Goal: Task Accomplishment & Management: Use online tool/utility

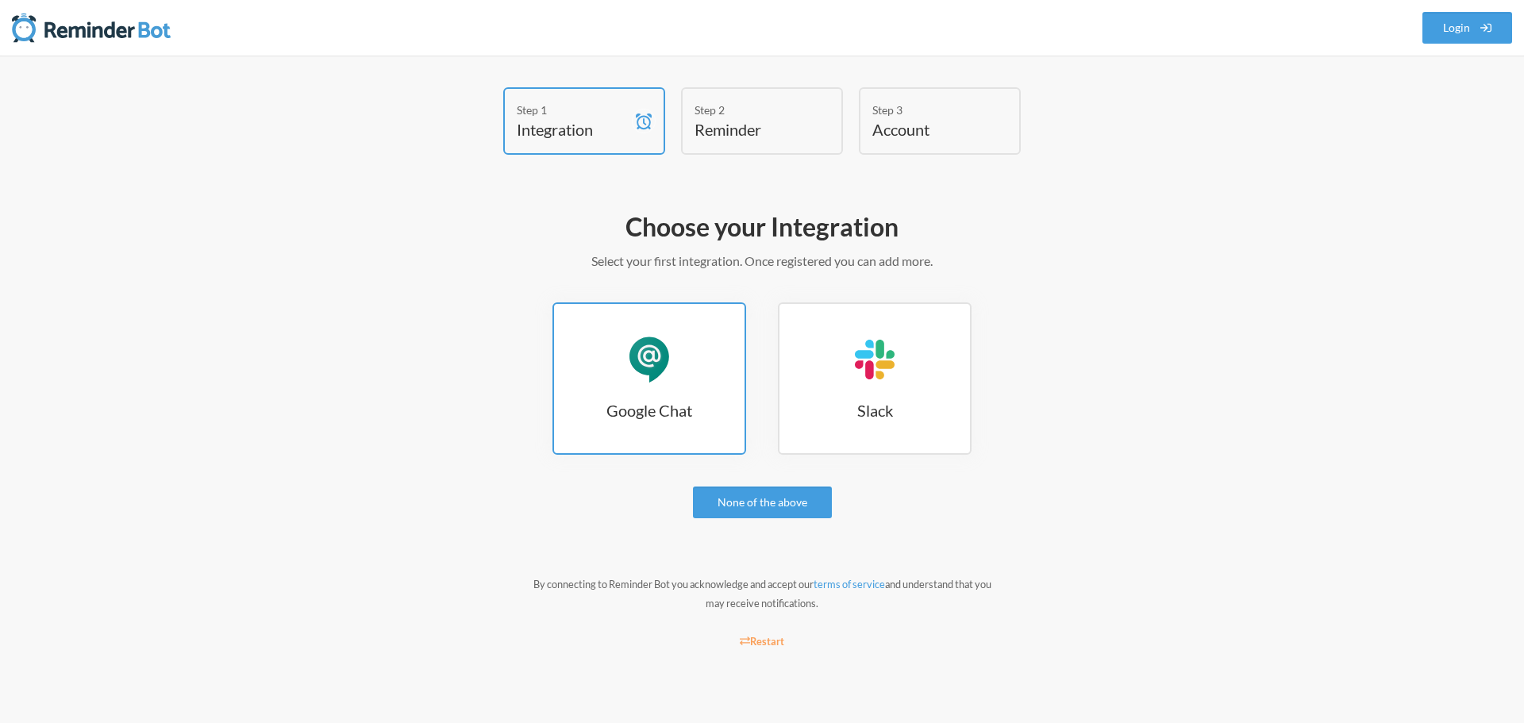
click at [665, 397] on link "Google Chat Google Chat" at bounding box center [650, 379] width 194 height 152
click at [658, 374] on div "Google Chat" at bounding box center [650, 360] width 48 height 48
click at [680, 412] on h3 "Google Chat" at bounding box center [649, 410] width 191 height 22
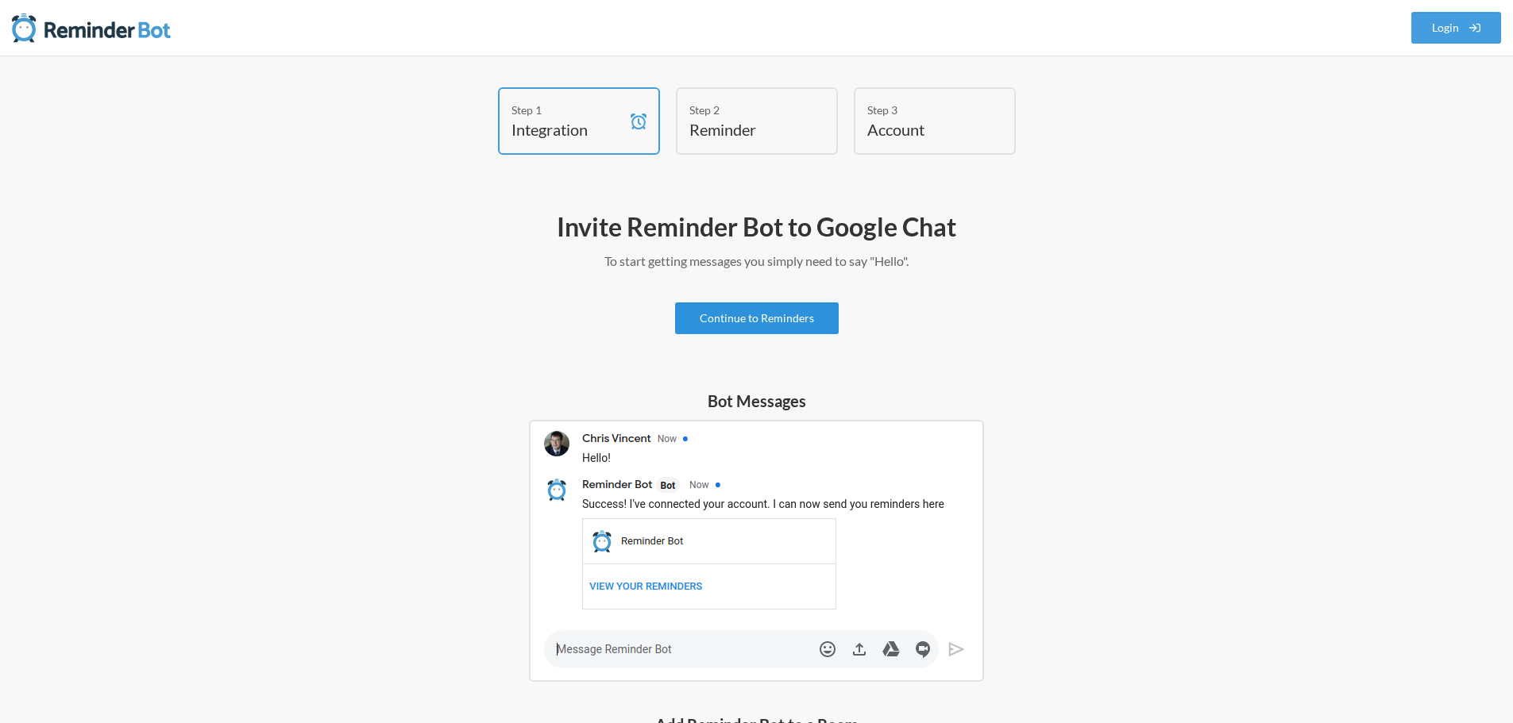
click at [771, 310] on link "Continue to Reminders" at bounding box center [757, 319] width 164 height 32
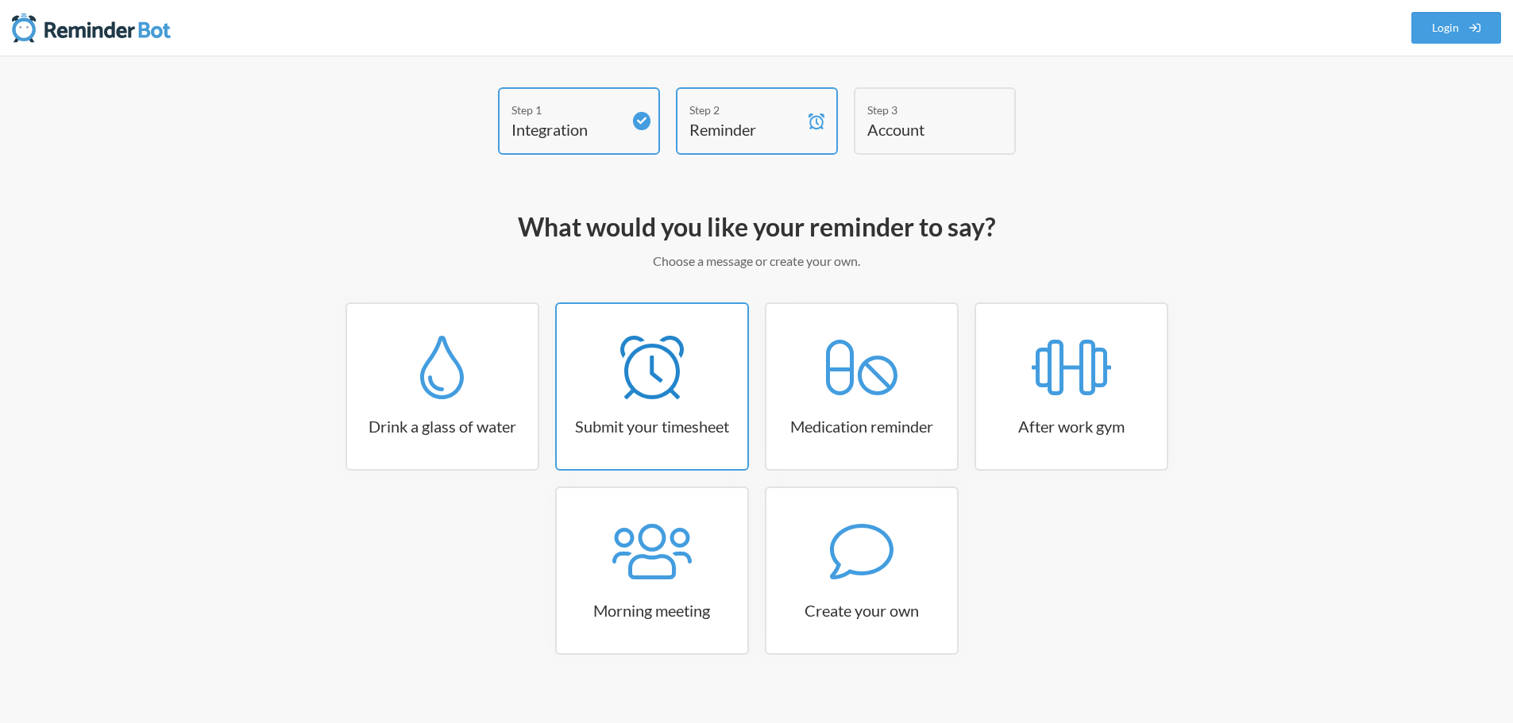
click at [706, 403] on link "Submit your timesheet" at bounding box center [652, 387] width 194 height 168
select select "15:30:00"
select select "true"
select select "16:30:00"
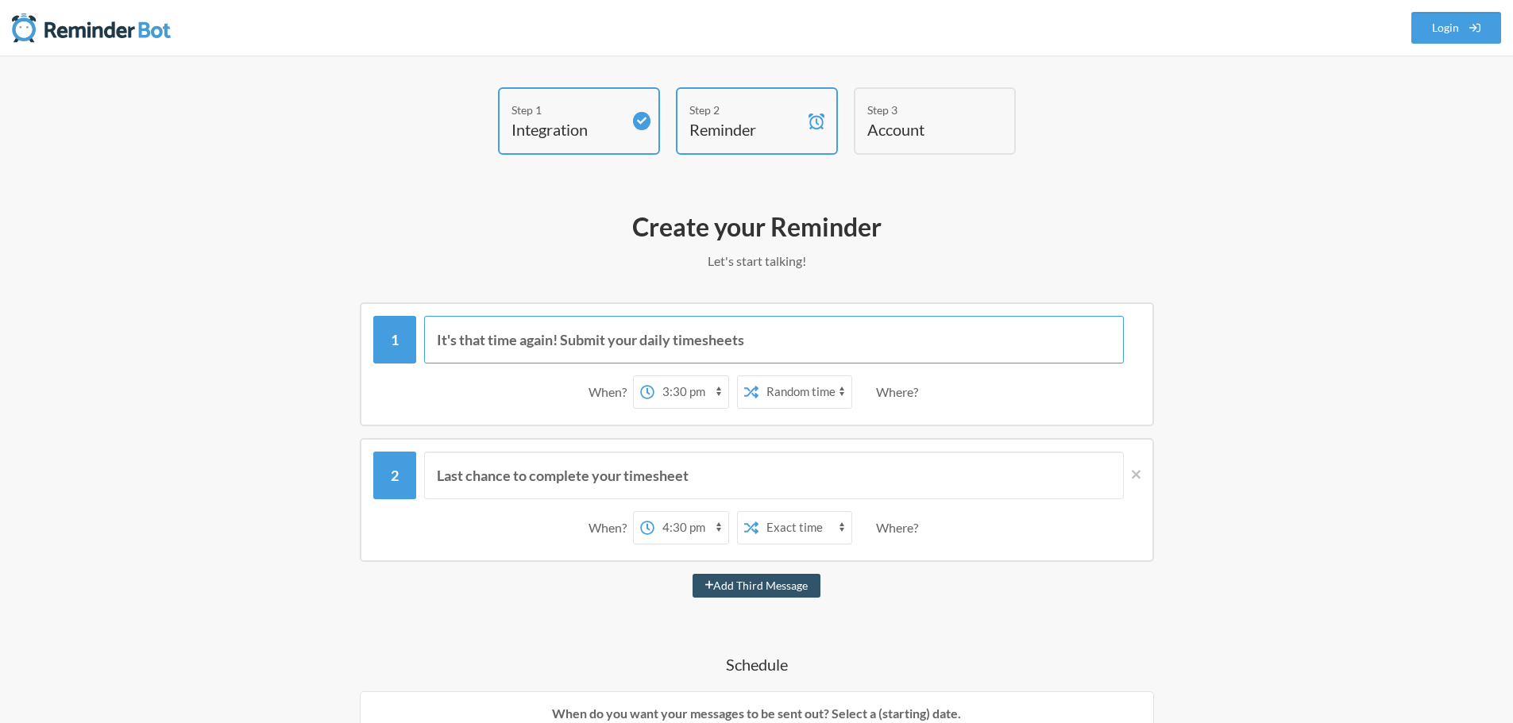
click at [549, 345] on input "It's that time again! Submit your daily timesheets" at bounding box center [774, 340] width 700 height 48
click at [800, 345] on input "It's that time again! Submit your daily timesheets" at bounding box center [774, 340] width 700 height 48
click at [888, 395] on div "Where?" at bounding box center [900, 392] width 48 height 33
click at [686, 391] on select "12:00 am 12:15 am 12:30 am 12:45 am 1:00 am 1:15 am 1:30 am 1:45 am 2:00 am 2:1…" at bounding box center [691, 392] width 74 height 32
click at [654, 376] on select "12:00 am 12:15 am 12:30 am 12:45 am 1:00 am 1:15 am 1:30 am 1:45 am 2:00 am 2:1…" at bounding box center [691, 392] width 74 height 32
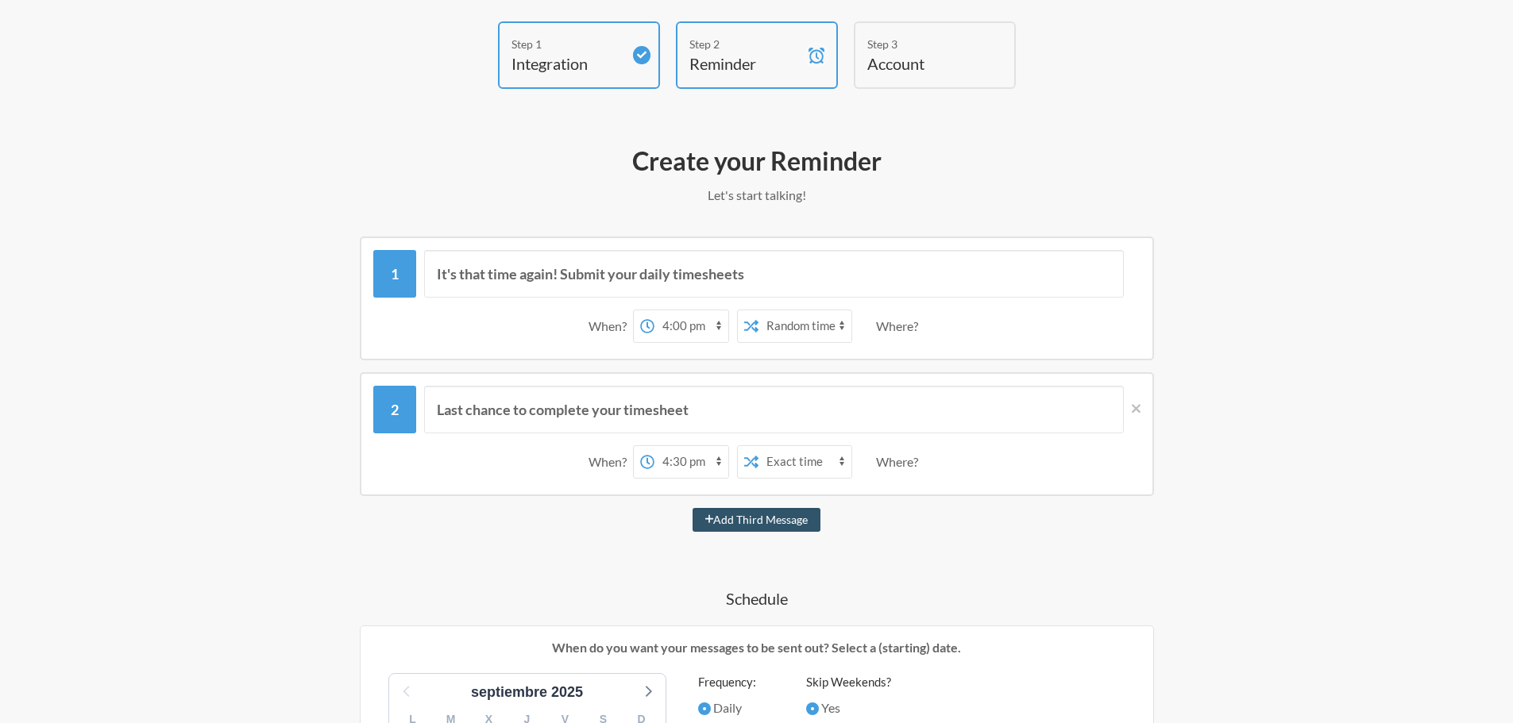
scroll to position [65, 0]
click at [667, 316] on select "12:00 am 12:15 am 12:30 am 12:45 am 1:00 am 1:15 am 1:30 am 1:45 am 2:00 am 2:1…" at bounding box center [691, 327] width 74 height 32
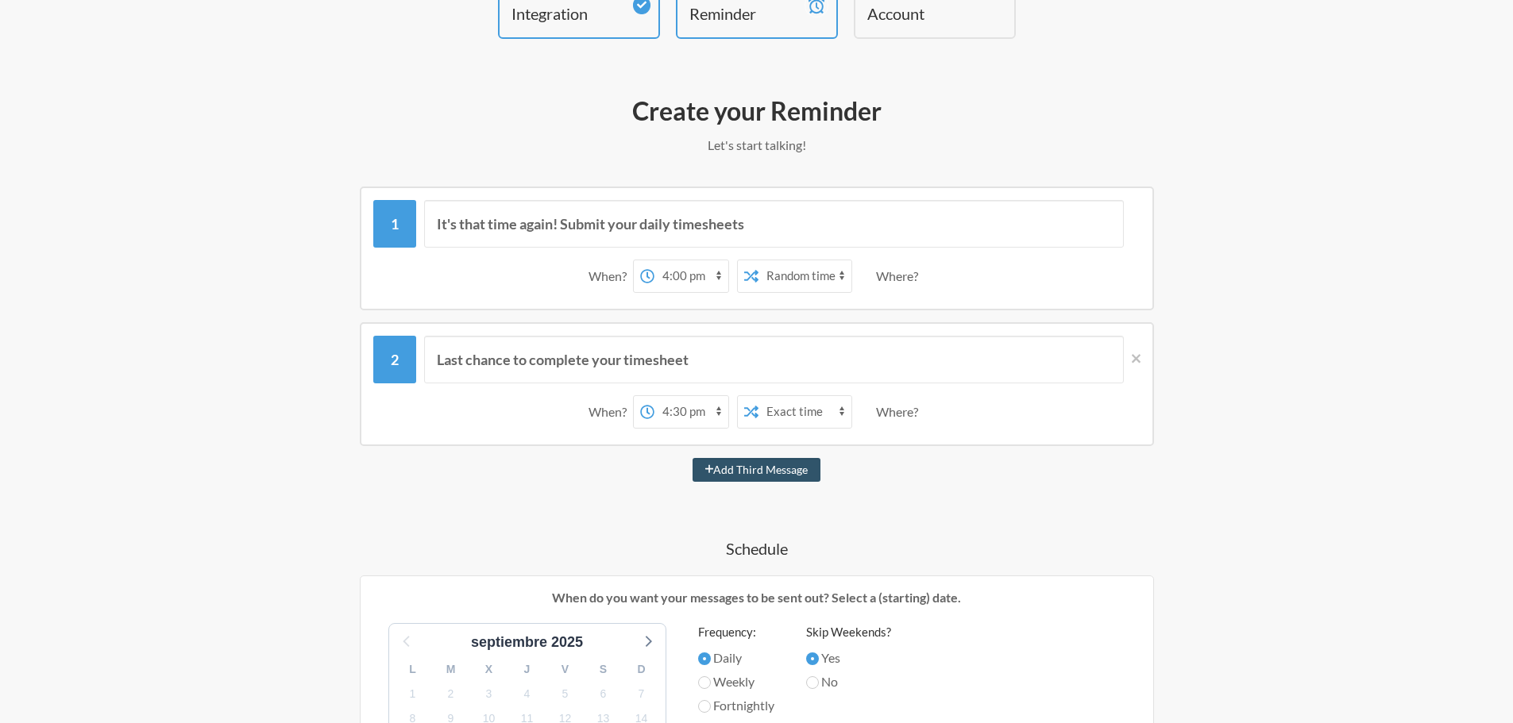
scroll to position [117, 0]
click at [684, 275] on select "12:00 am 12:15 am 12:30 am 12:45 am 1:00 am 1:15 am 1:30 am 1:45 am 2:00 am 2:1…" at bounding box center [691, 276] width 74 height 32
select select "16:45:00"
click at [654, 260] on select "12:00 am 12:15 am 12:30 am 12:45 am 1:00 am 1:15 am 1:30 am 1:45 am 2:00 am 2:1…" at bounding box center [691, 276] width 74 height 32
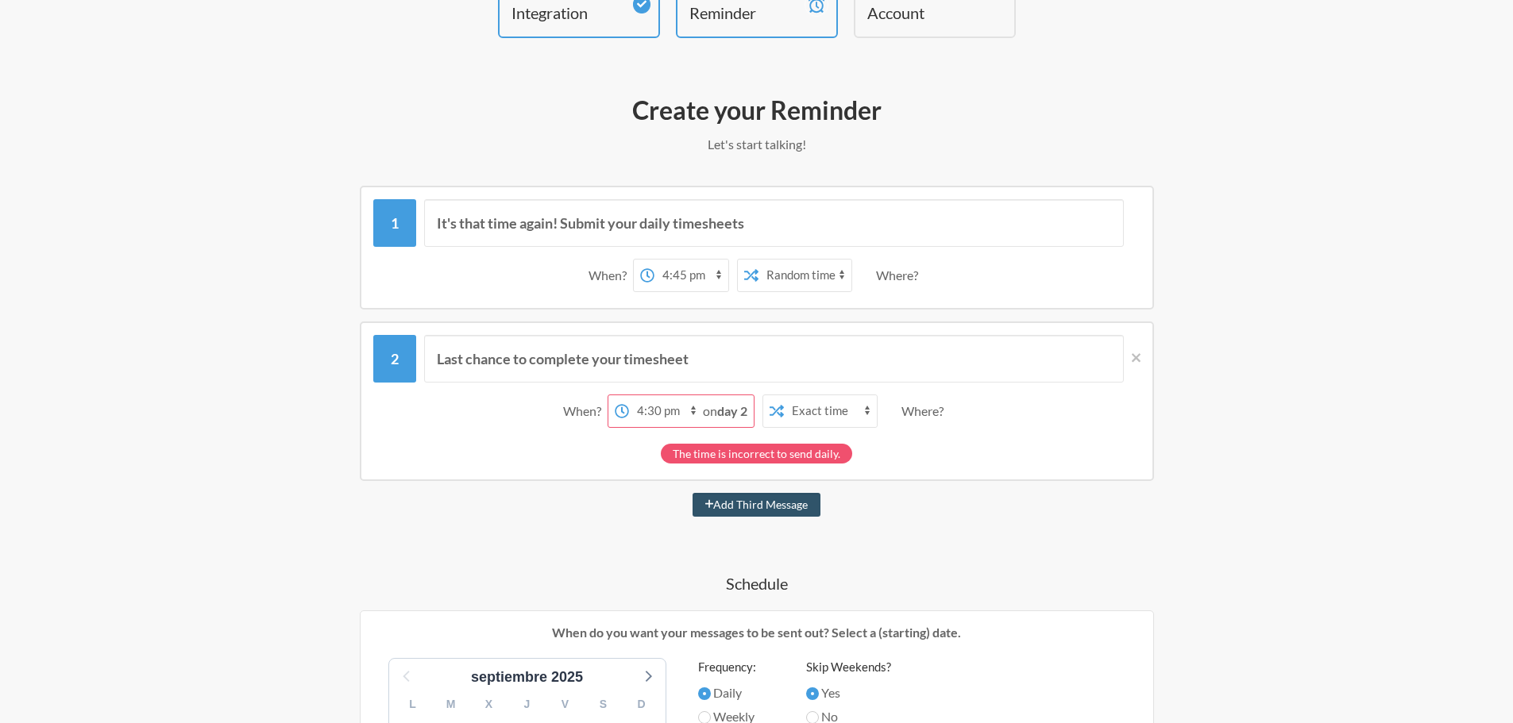
click at [733, 411] on strong "day 2" at bounding box center [732, 410] width 30 height 15
click at [817, 415] on select "Exact time Random time" at bounding box center [830, 411] width 93 height 32
click at [819, 412] on select "Exact time Random time" at bounding box center [830, 411] width 93 height 32
click at [640, 416] on select "12:00 am 12:15 am 12:30 am 12:45 am 1:00 am 1:15 am 1:30 am 1:45 am 2:00 am 2:1…" at bounding box center [666, 411] width 74 height 32
select select "16:45:00"
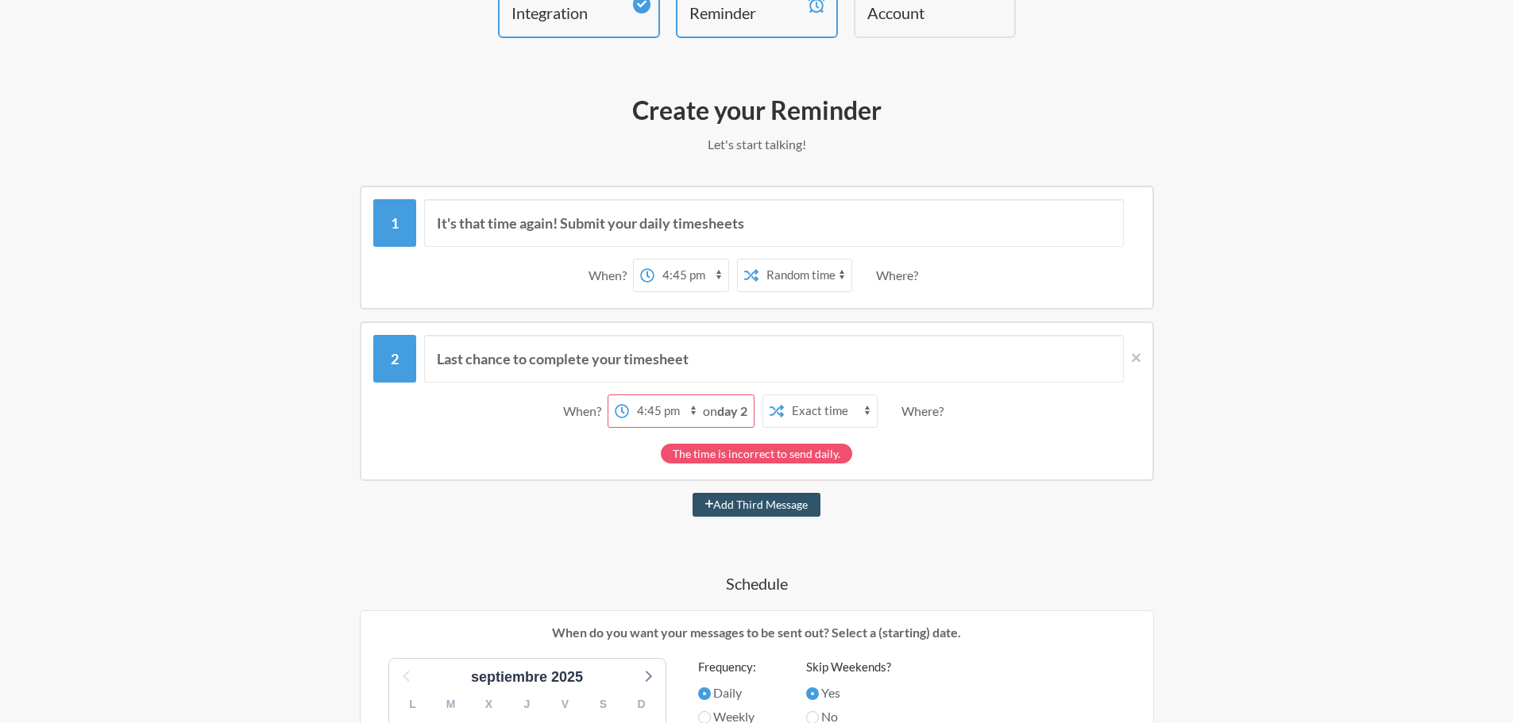
click at [629, 395] on select "12:00 am 12:15 am 12:30 am 12:45 am 1:00 am 1:15 am 1:30 am 1:45 am 2:00 am 2:1…" at bounding box center [666, 411] width 74 height 32
click at [545, 441] on div "The time is incorrect to send daily." at bounding box center [756, 450] width 767 height 28
click at [1139, 356] on icon at bounding box center [1135, 358] width 9 height 14
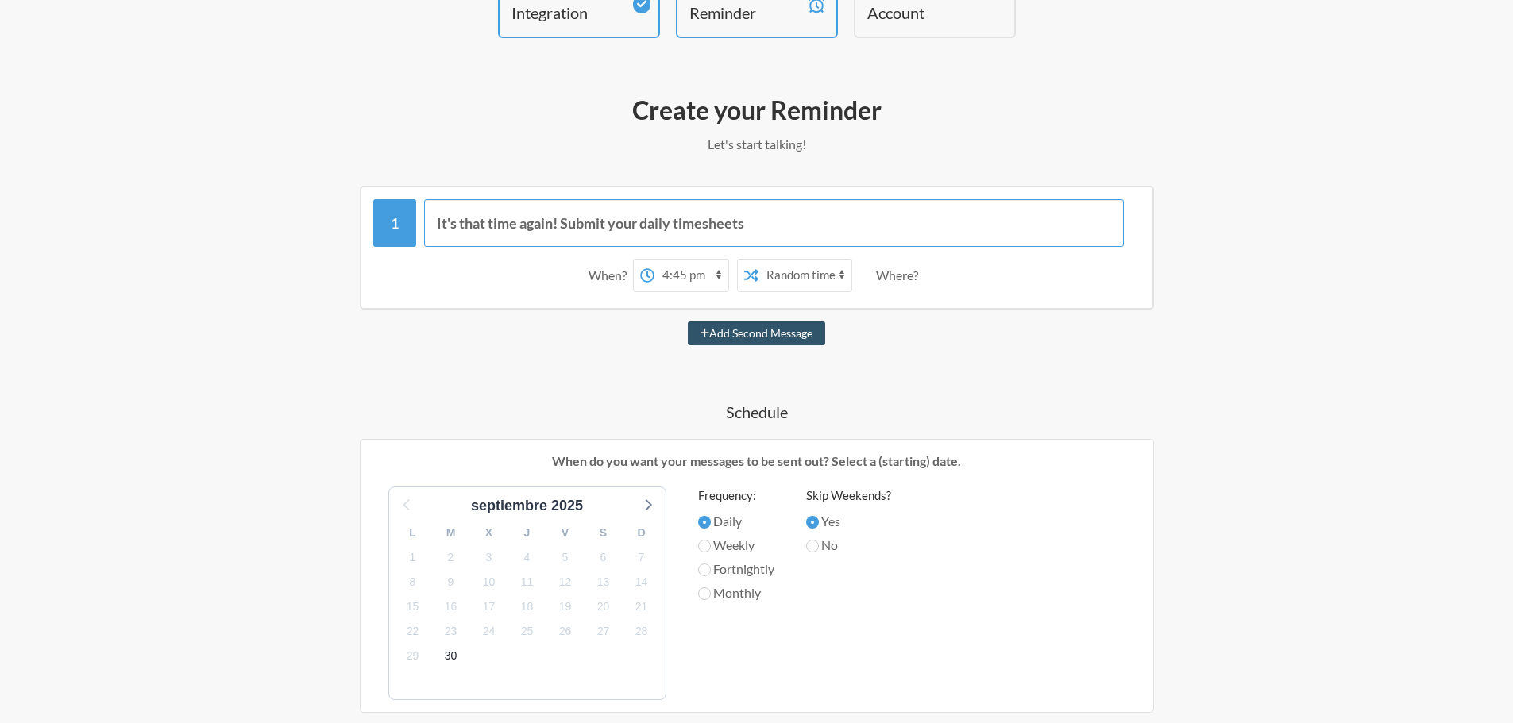
click at [832, 229] on input "It's that time again! Submit your daily timesheets" at bounding box center [774, 223] width 700 height 48
drag, startPoint x: 774, startPoint y: 228, endPoint x: 621, endPoint y: 226, distance: 153.3
click at [621, 226] on input "It's that time again! Submit your daily timesheets" at bounding box center [774, 223] width 700 height 48
click at [686, 274] on select "12:00 am 12:15 am 12:30 am 12:45 am 1:00 am 1:15 am 1:30 am 1:45 am 2:00 am 2:1…" at bounding box center [691, 276] width 74 height 32
click at [684, 268] on select "12:00 am 12:15 am 12:30 am 12:45 am 1:00 am 1:15 am 1:30 am 1:45 am 2:00 am 2:1…" at bounding box center [691, 276] width 74 height 32
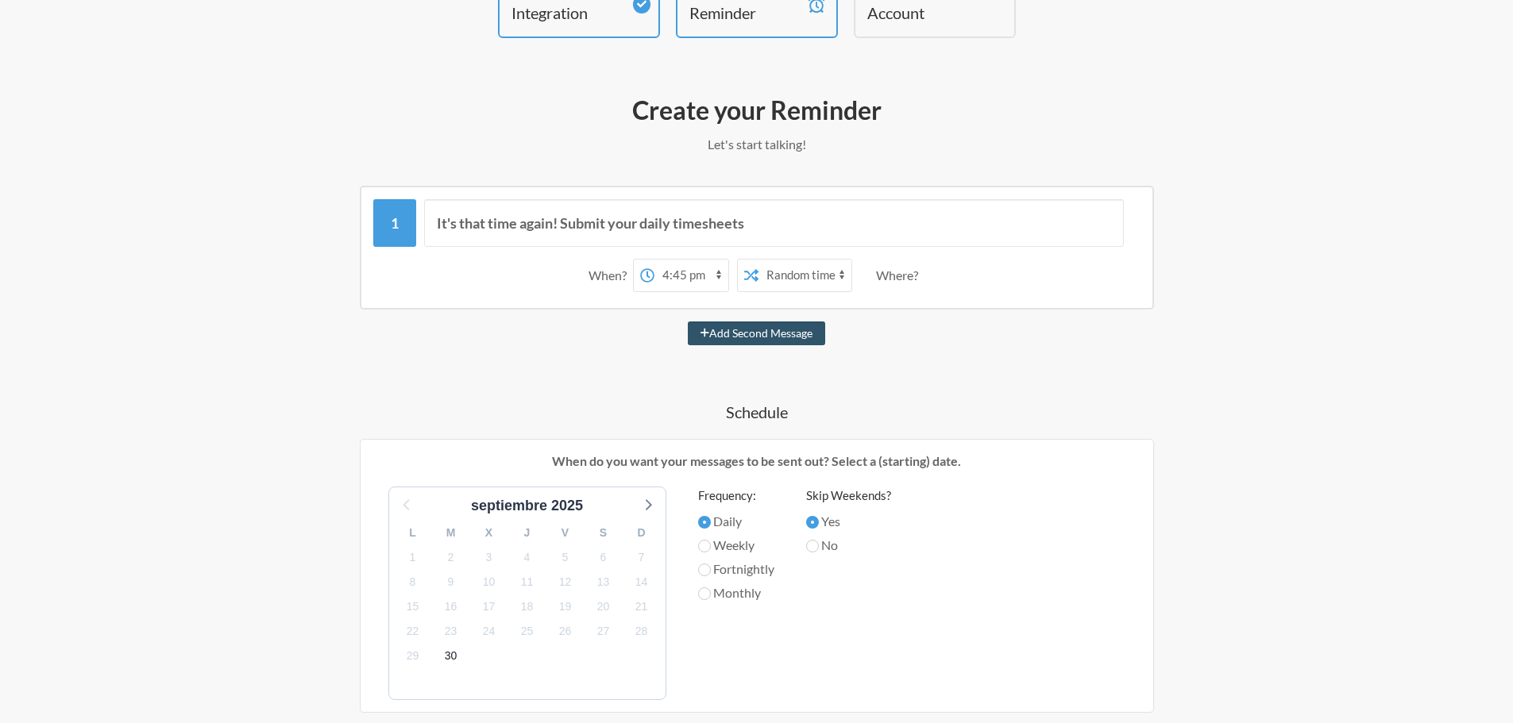
click at [684, 268] on select "12:00 am 12:15 am 12:30 am 12:45 am 1:00 am 1:15 am 1:30 am 1:45 am 2:00 am 2:1…" at bounding box center [691, 276] width 74 height 32
click at [759, 225] on input "It's that time again! Submit your daily timesheets" at bounding box center [774, 223] width 700 height 48
drag, startPoint x: 780, startPoint y: 224, endPoint x: 375, endPoint y: 245, distance: 405.5
click at [375, 245] on div "It's that time again! Submit your daily timesheets" at bounding box center [756, 223] width 767 height 48
type input "A"
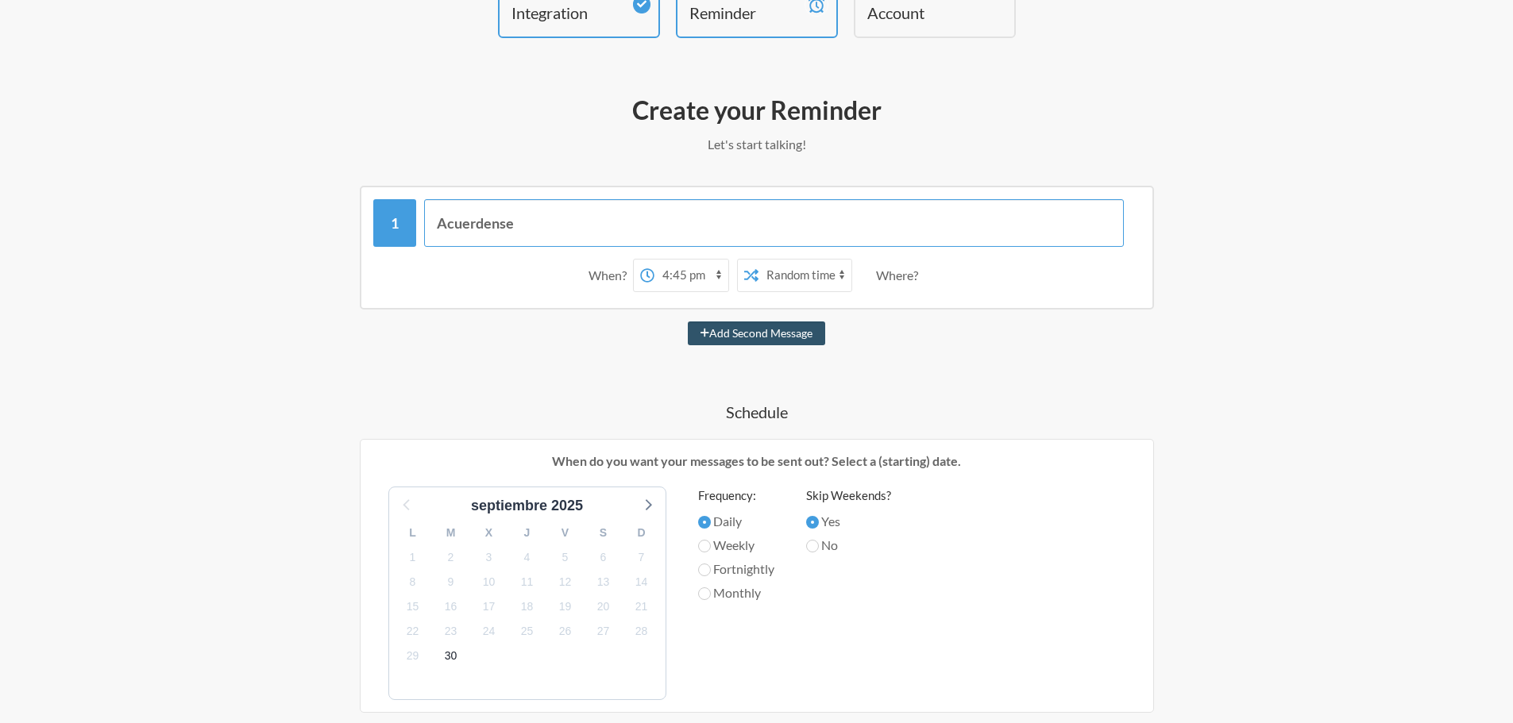
type input "Acuerdense"
type input "Acuerdense de cargar sus horas correspondientes!! 🐞👌"
click at [917, 272] on div "Where?" at bounding box center [900, 275] width 48 height 33
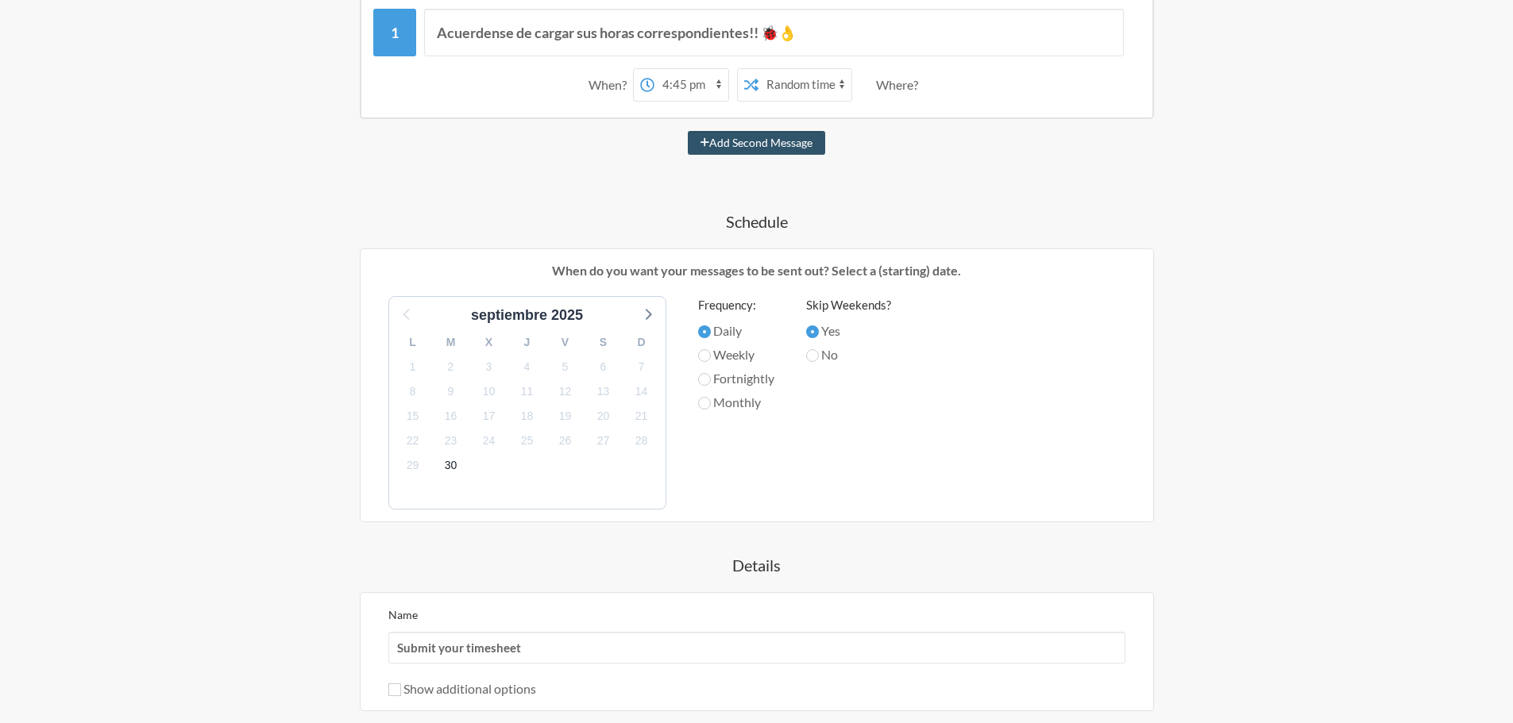
scroll to position [308, 0]
click at [709, 357] on input "Weekly" at bounding box center [704, 355] width 13 height 13
radio input "true"
click at [707, 329] on input "Daily" at bounding box center [704, 331] width 13 height 13
radio input "true"
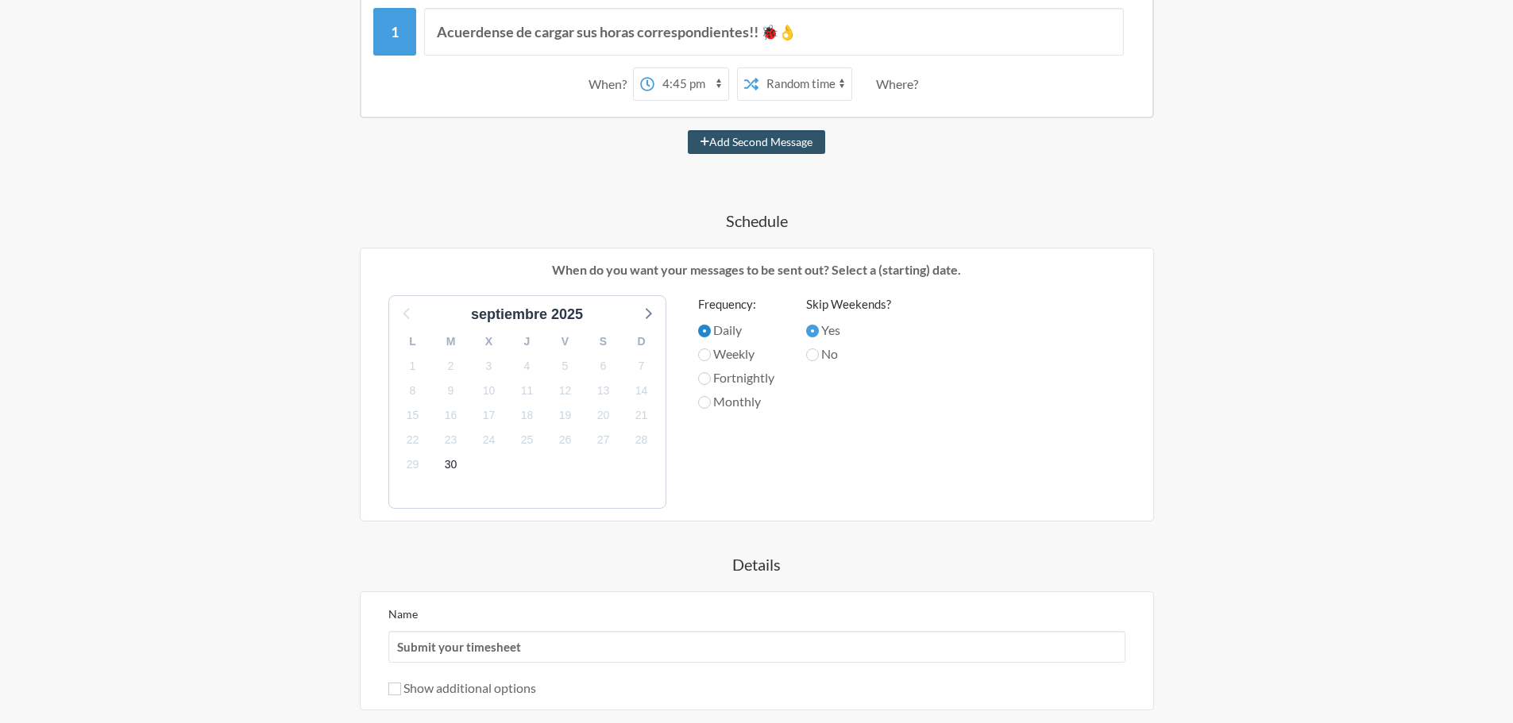
scroll to position [501, 0]
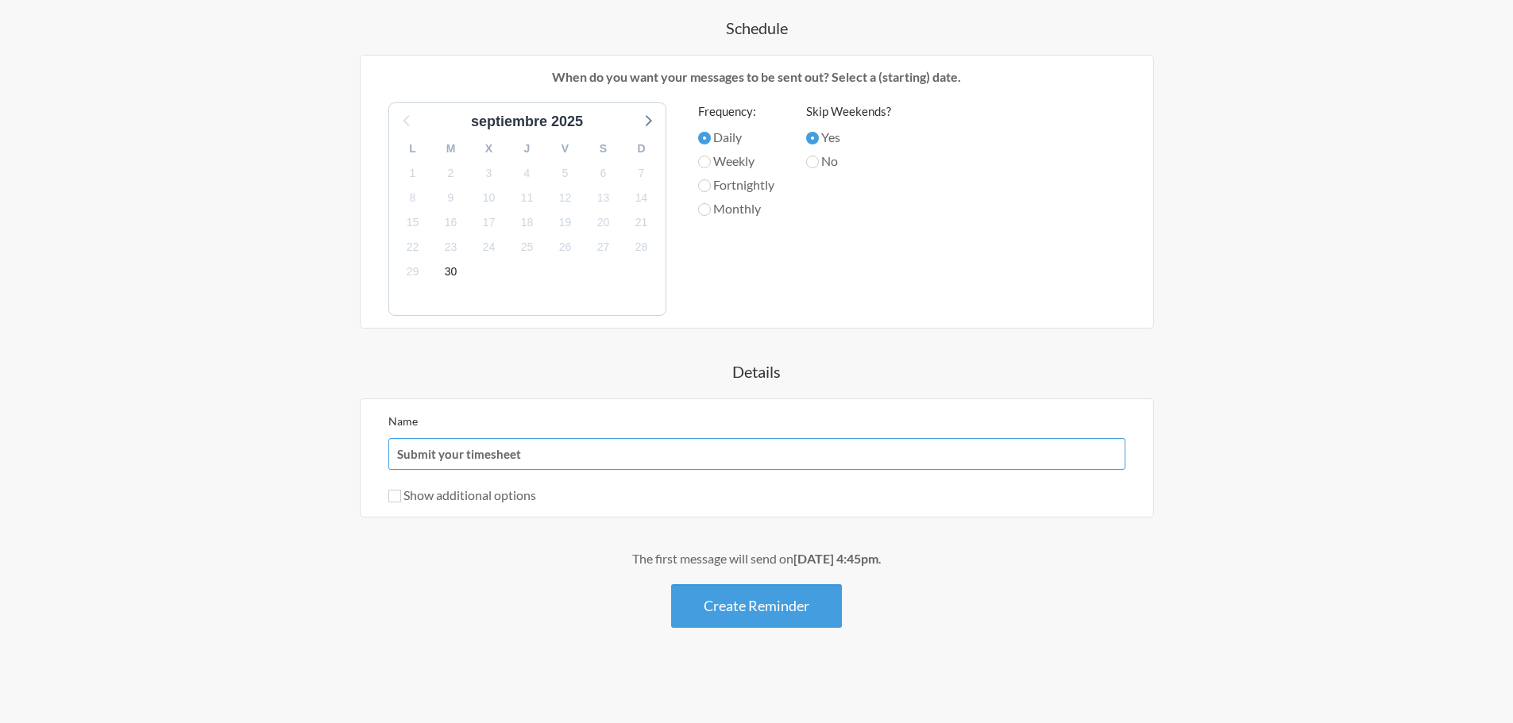
click at [542, 464] on input "Submit your timesheet" at bounding box center [756, 454] width 737 height 32
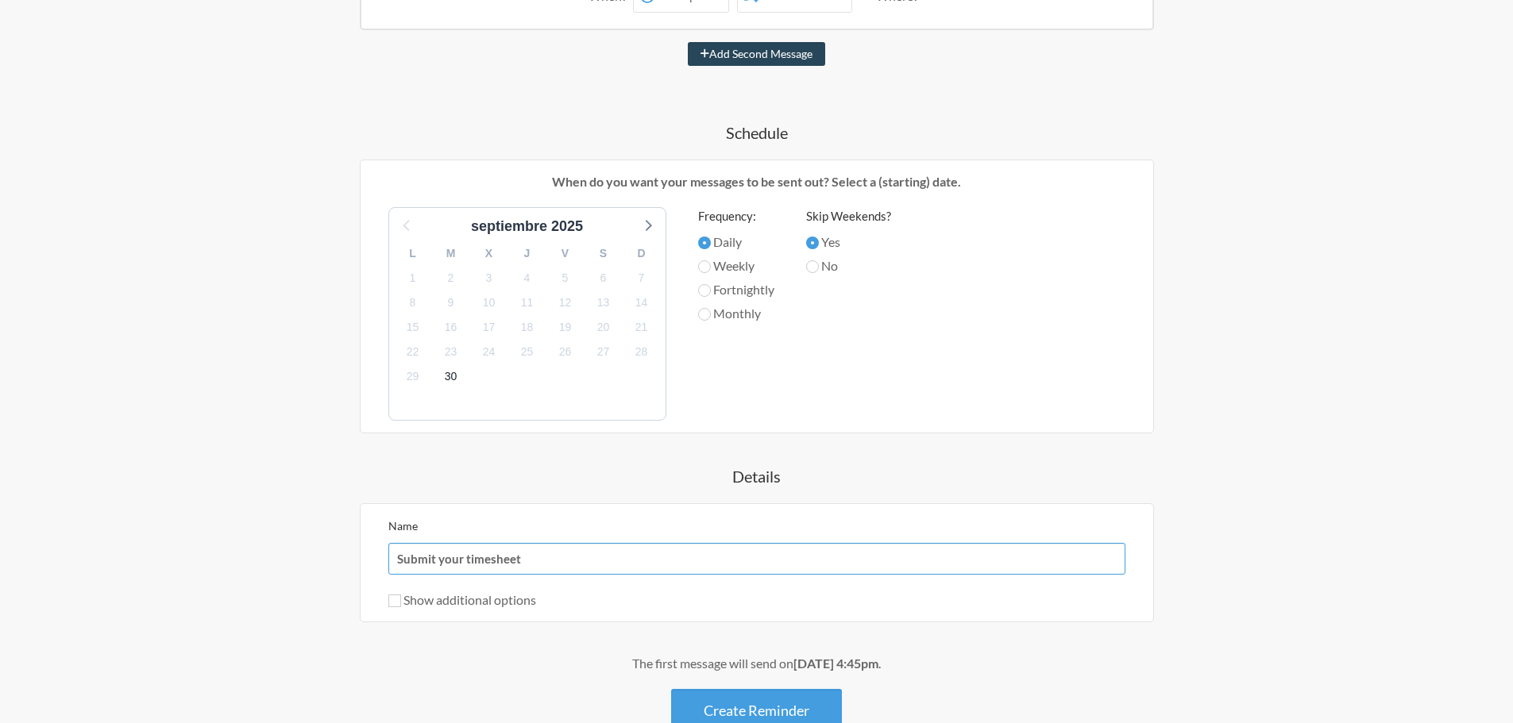
scroll to position [397, 0]
drag, startPoint x: 565, startPoint y: 558, endPoint x: 356, endPoint y: 563, distance: 208.9
click at [356, 563] on div "Acuerdense de cargar sus horas correspondientes!! 🐞👌 When? 12:00 am 12:15 am 12…" at bounding box center [756, 319] width 921 height 827
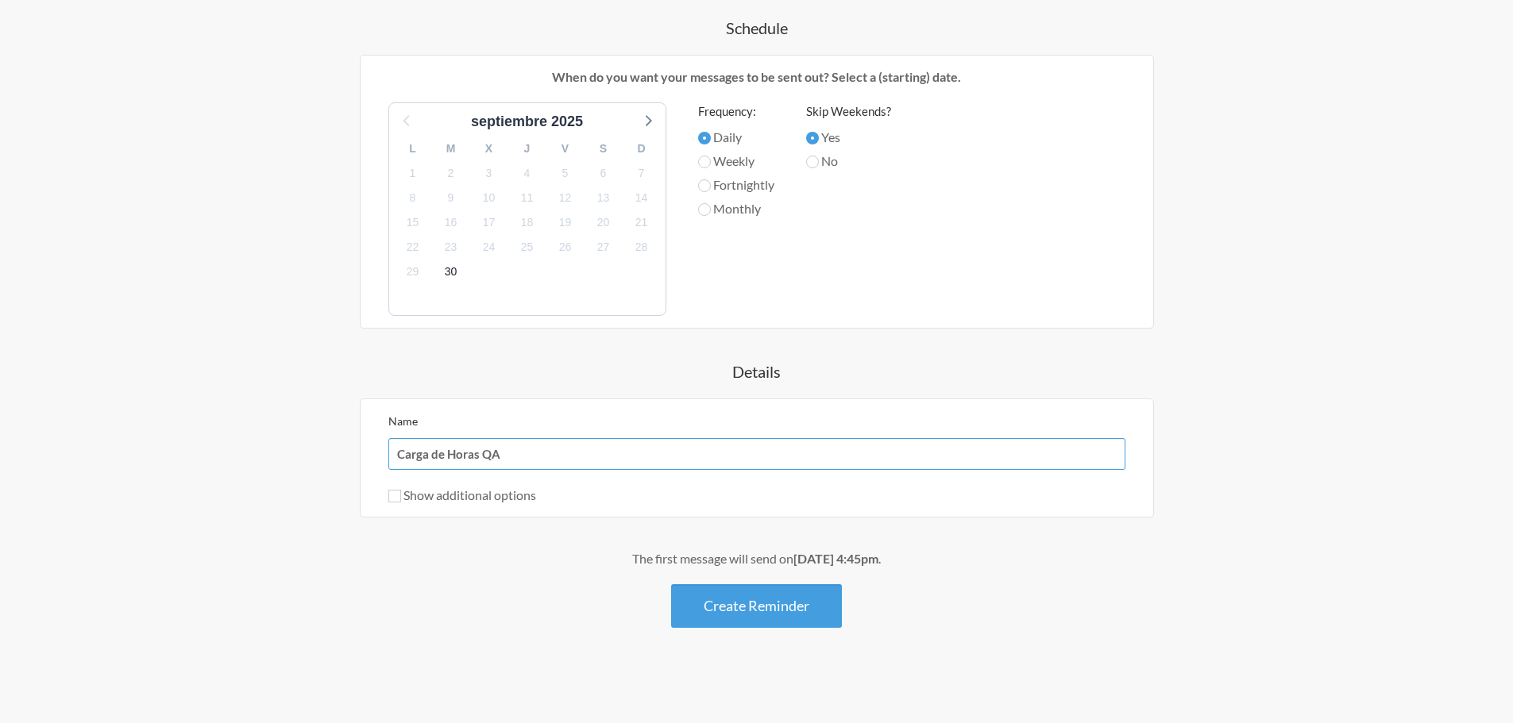
type input "Carga de Horas QA"
click at [676, 492] on div "Show additional options" at bounding box center [756, 495] width 737 height 19
click at [799, 610] on button "Create Reminder" at bounding box center [756, 606] width 171 height 44
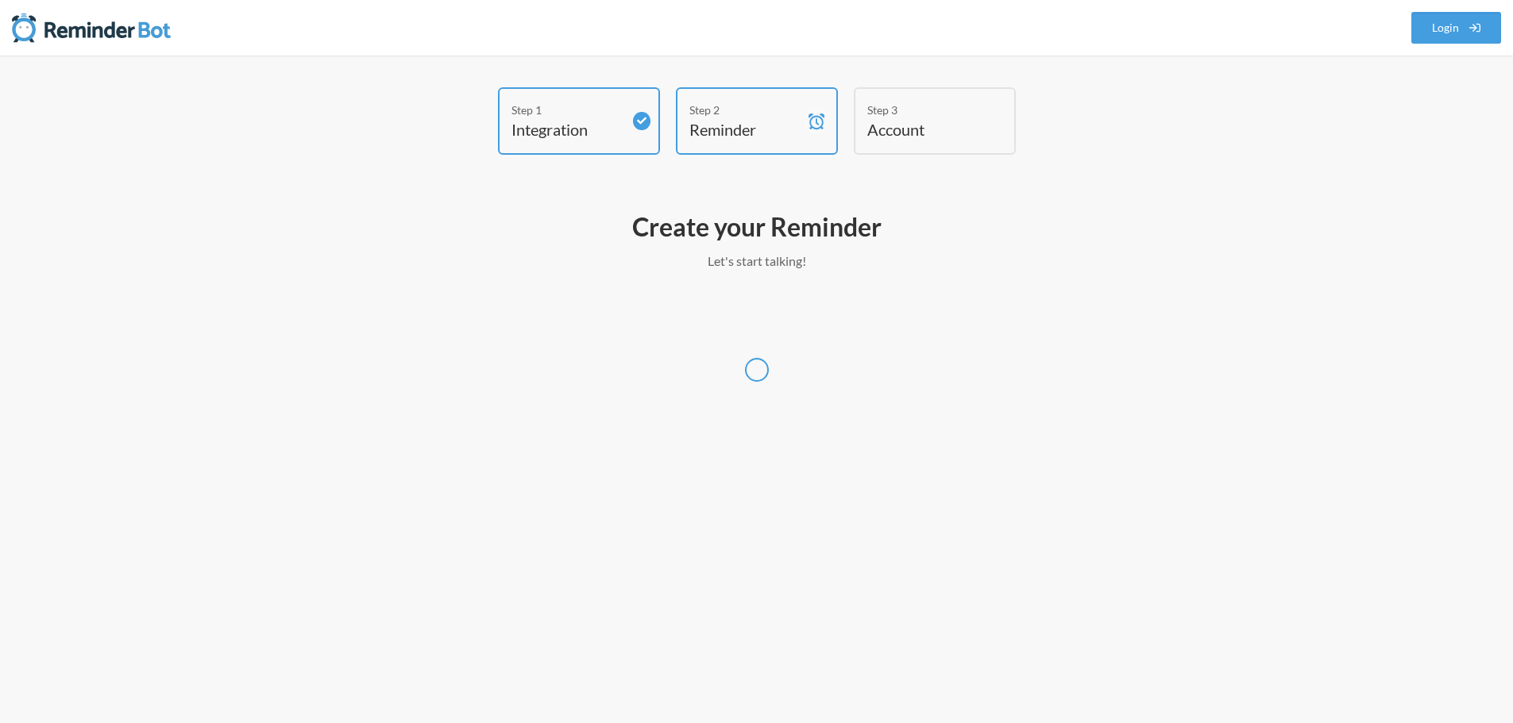
scroll to position [0, 0]
select select "UTC"
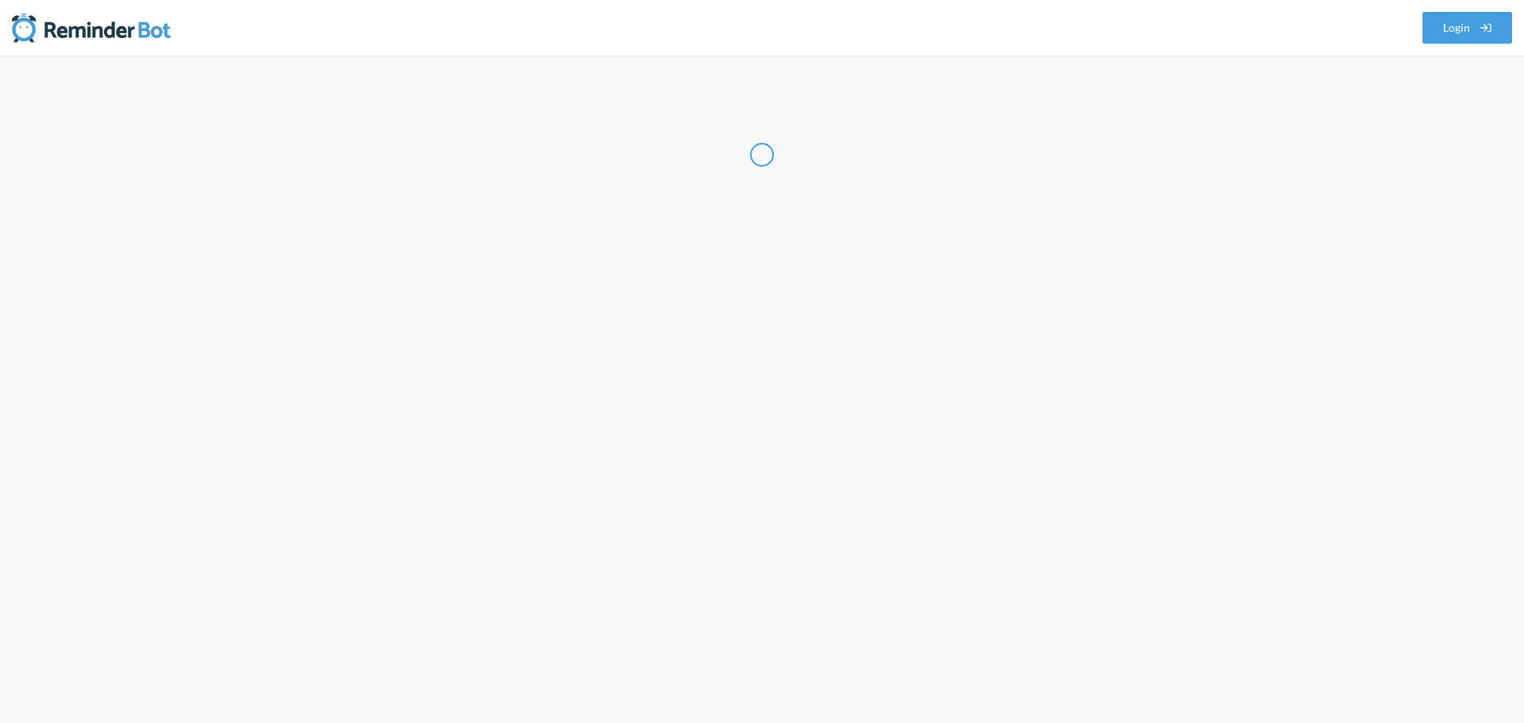
select select "AR"
